Goal: Information Seeking & Learning: Find specific fact

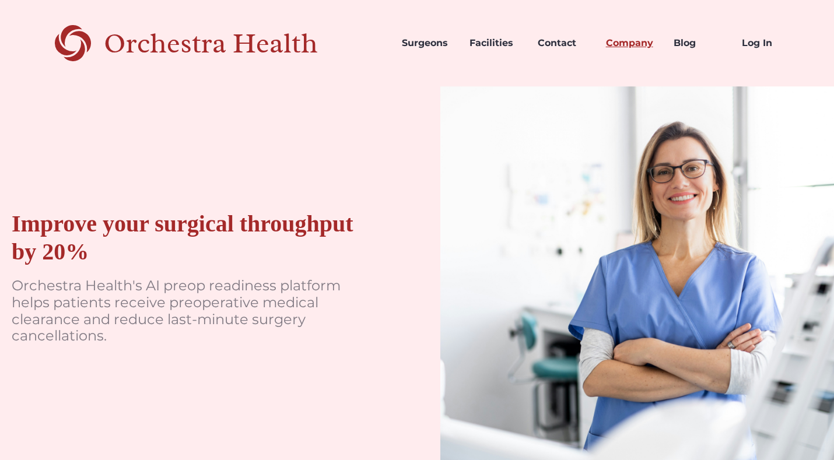
click at [641, 43] on link "Company" at bounding box center [631, 43] width 68 height 40
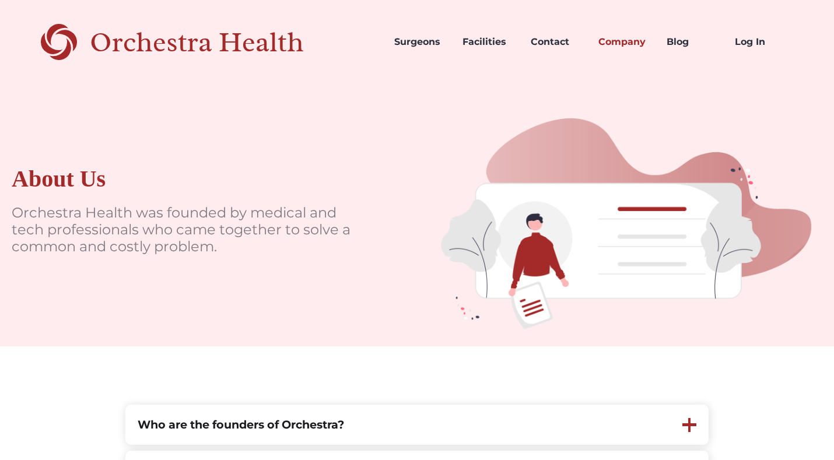
scroll to position [229, 0]
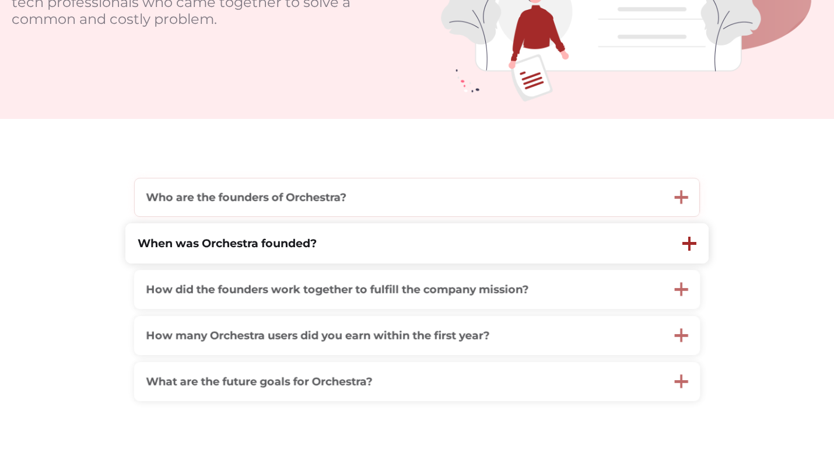
click at [366, 200] on div "Who are the founders of Orchestra?" at bounding box center [399, 197] width 528 height 38
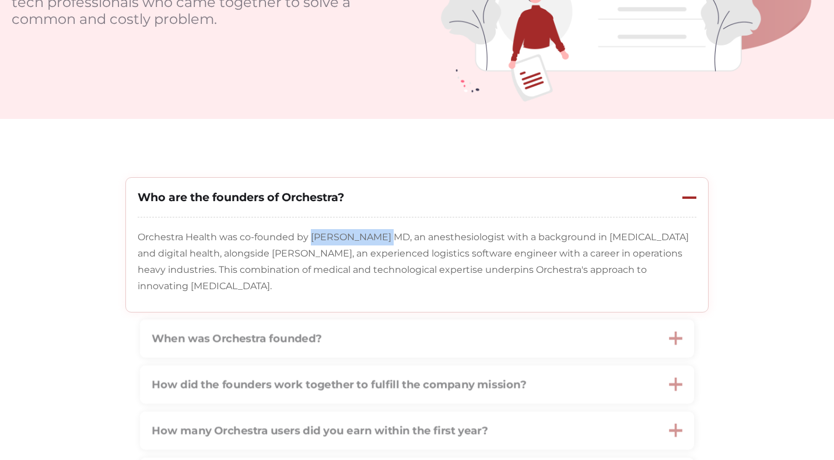
drag, startPoint x: 383, startPoint y: 239, endPoint x: 313, endPoint y: 243, distance: 70.1
click at [313, 243] on p "Orchestra Health was co-founded by Stuart Solomon MD, an anesthesiologist with …" at bounding box center [417, 261] width 559 height 65
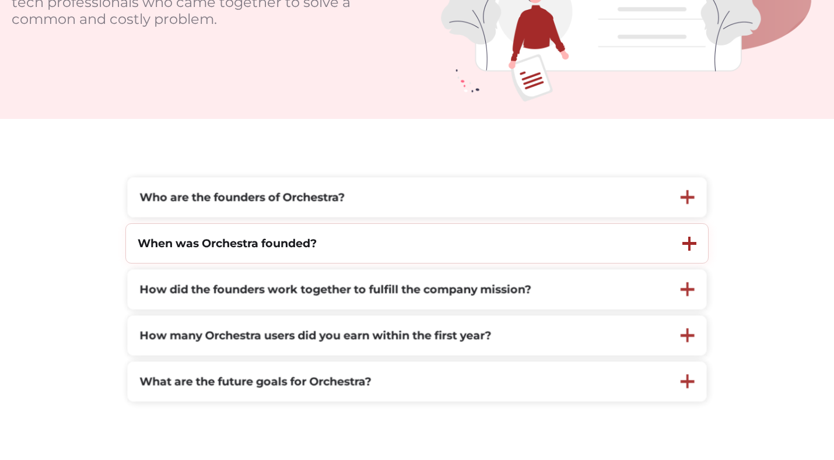
click at [195, 254] on div "When was Orchestra founded?" at bounding box center [398, 243] width 545 height 39
